Goal: Download file/media

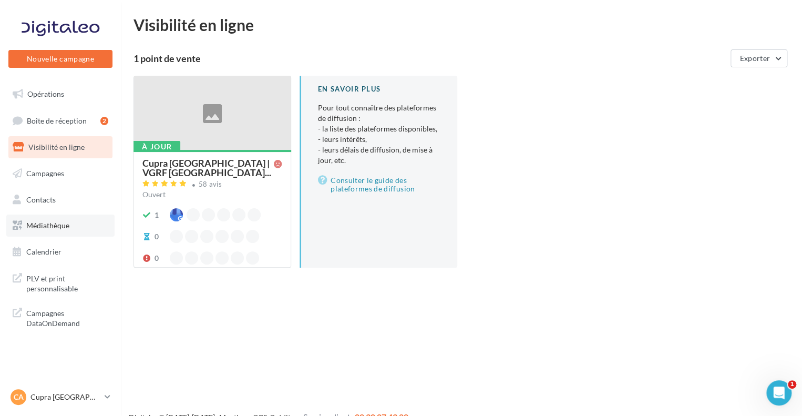
click at [61, 226] on span "Médiathèque" at bounding box center [47, 225] width 43 height 9
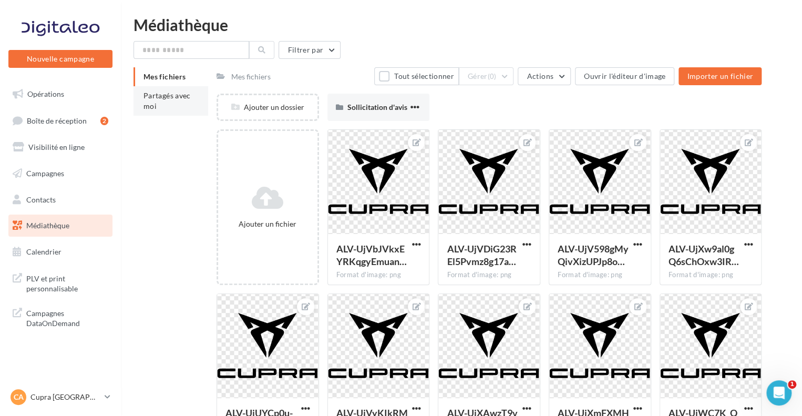
click at [183, 101] on li "Partagés avec moi" at bounding box center [170, 100] width 75 height 29
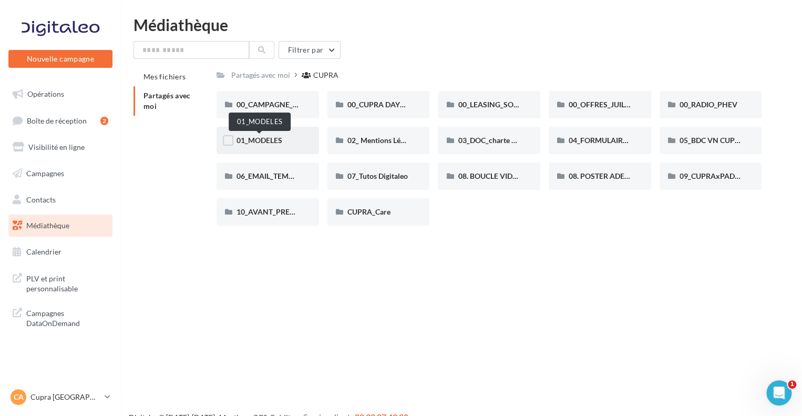
click at [275, 137] on span "01_MODELES" at bounding box center [259, 140] width 46 height 9
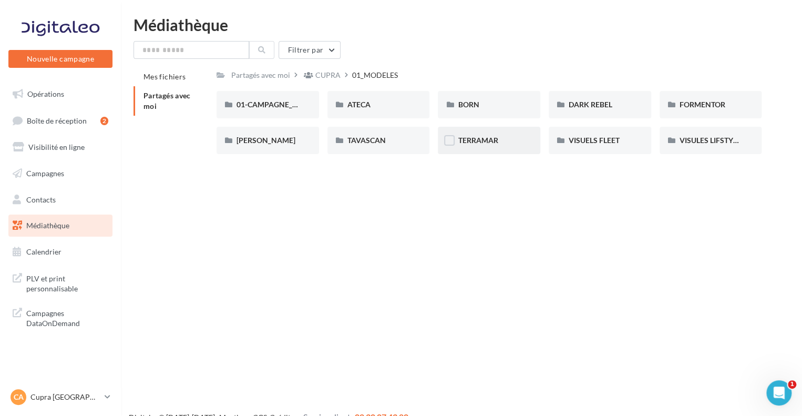
click at [506, 144] on div "TERRAMAR" at bounding box center [489, 140] width 63 height 11
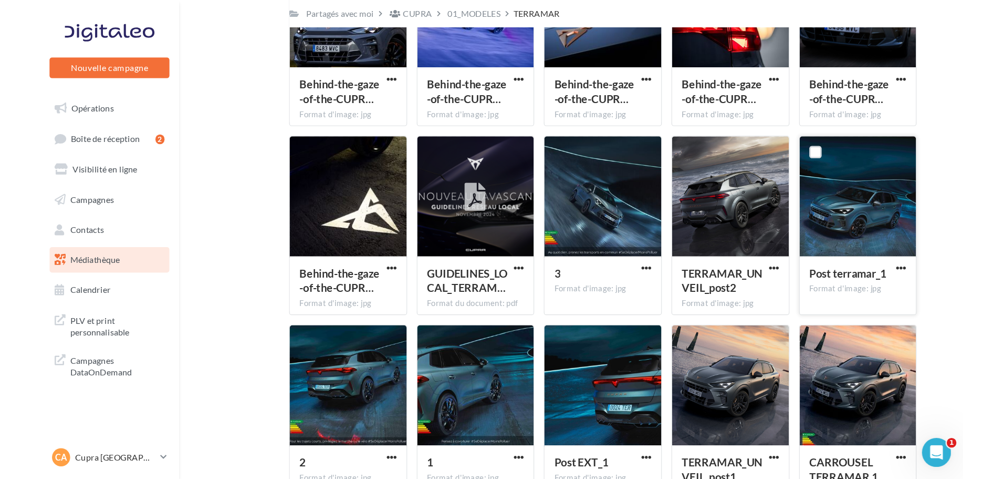
scroll to position [210, 0]
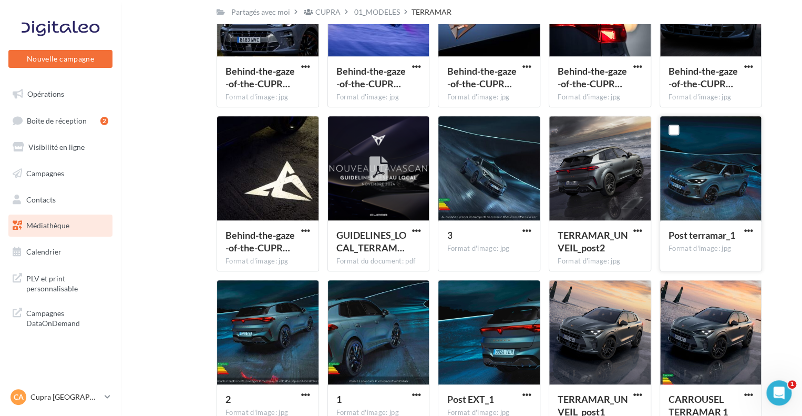
click at [719, 155] on div at bounding box center [710, 168] width 101 height 105
click at [750, 229] on span "button" at bounding box center [747, 230] width 9 height 9
click at [717, 250] on button "Télécharger" at bounding box center [701, 251] width 105 height 27
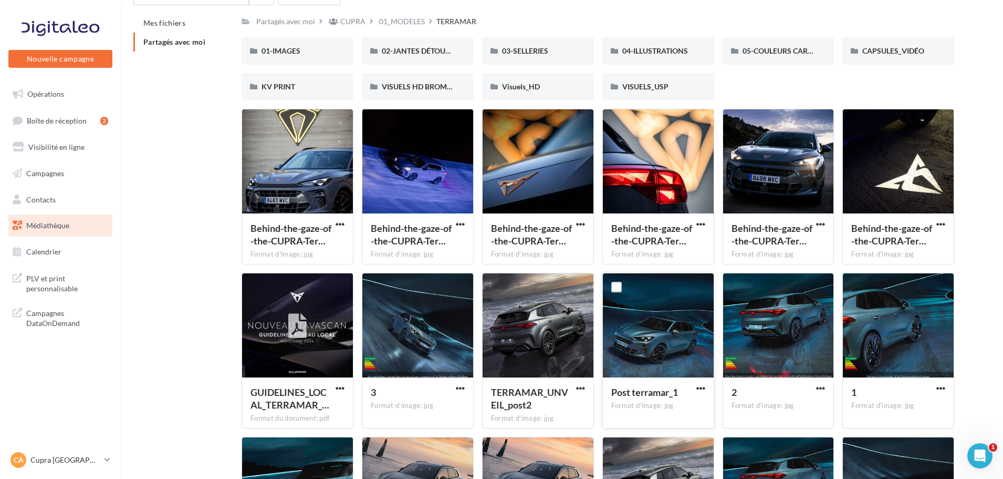
scroll to position [53, 0]
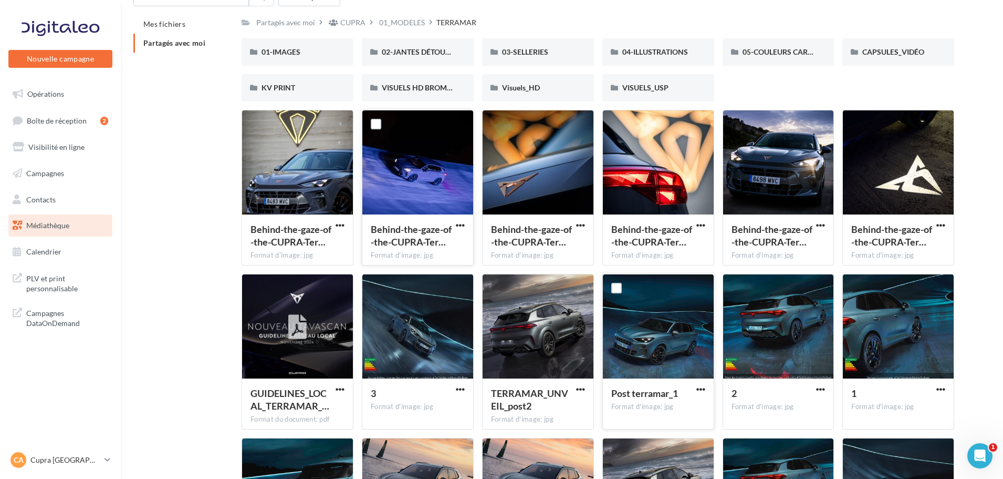
click at [413, 206] on div at bounding box center [417, 162] width 111 height 105
click at [456, 223] on span "button" at bounding box center [460, 225] width 9 height 9
click at [442, 245] on button "Télécharger" at bounding box center [414, 245] width 105 height 27
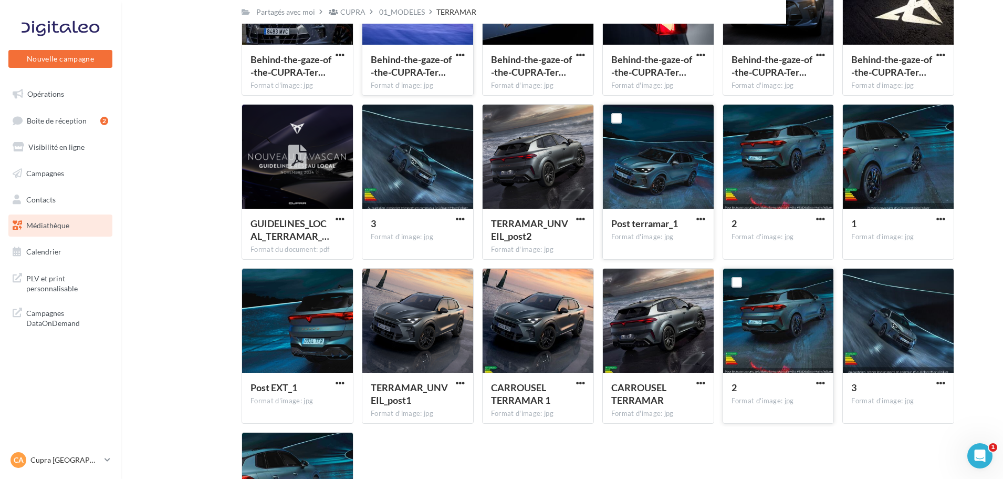
scroll to position [315, 0]
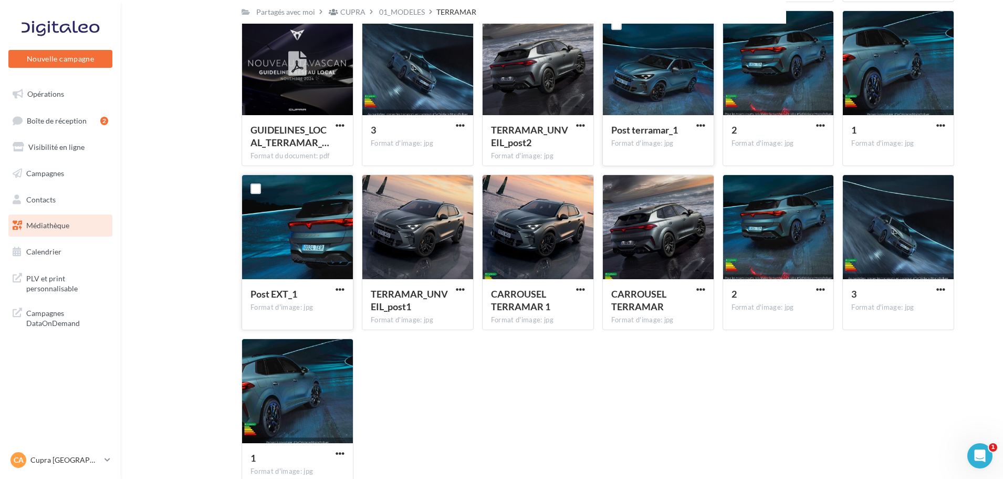
drag, startPoint x: 457, startPoint y: 372, endPoint x: 306, endPoint y: 323, distance: 158.7
click at [457, 372] on div "Behind-the-gaze-of-the-CUPRA-Ter… Format d'image: jpg Behind-the-gaze-of-the-CU…" at bounding box center [602, 175] width 721 height 656
click at [596, 359] on div "Behind-the-gaze-of-the-CUPRA-Ter… Format d'image: jpg Behind-the-gaze-of-the-CU…" at bounding box center [602, 175] width 721 height 656
click at [108, 415] on icon at bounding box center [108, 459] width 6 height 9
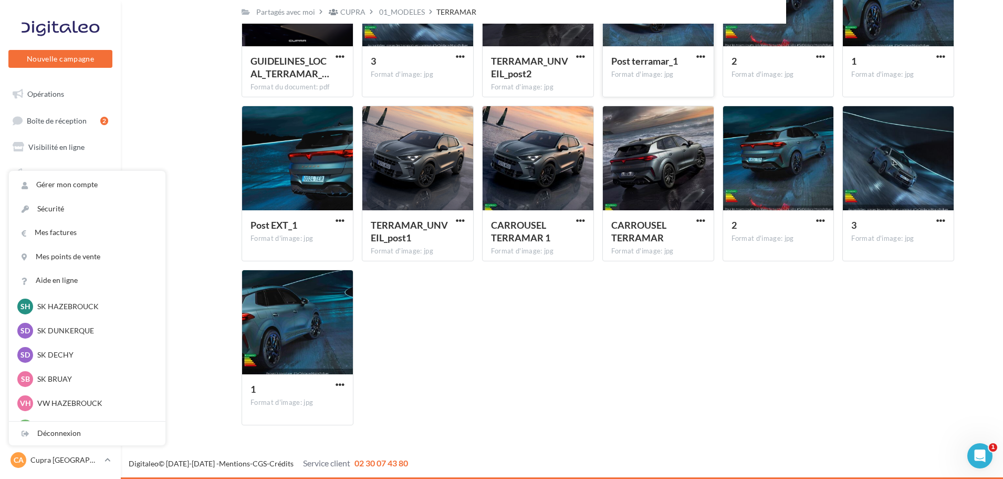
scroll to position [124, 0]
click at [76, 331] on p "SK DUNKERQUE" at bounding box center [95, 333] width 116 height 11
